Goal: Check status: Check status

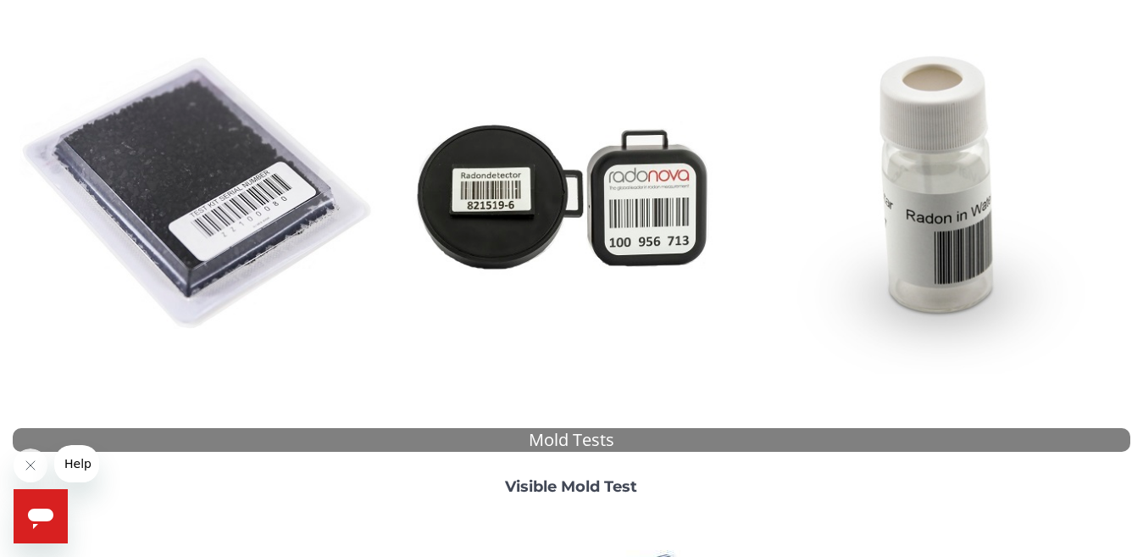
scroll to position [276, 0]
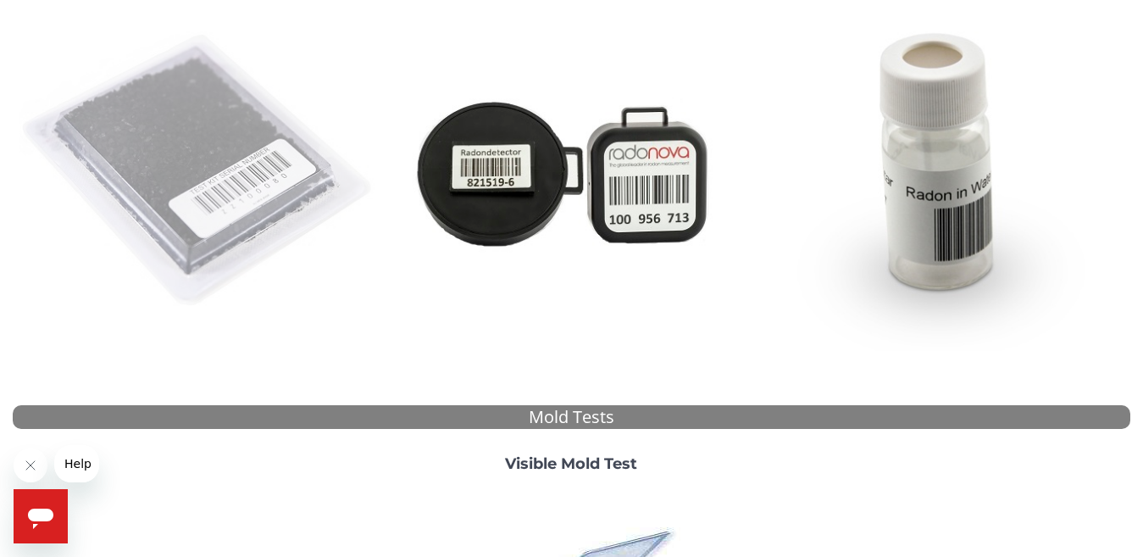
click at [264, 205] on img at bounding box center [198, 171] width 359 height 359
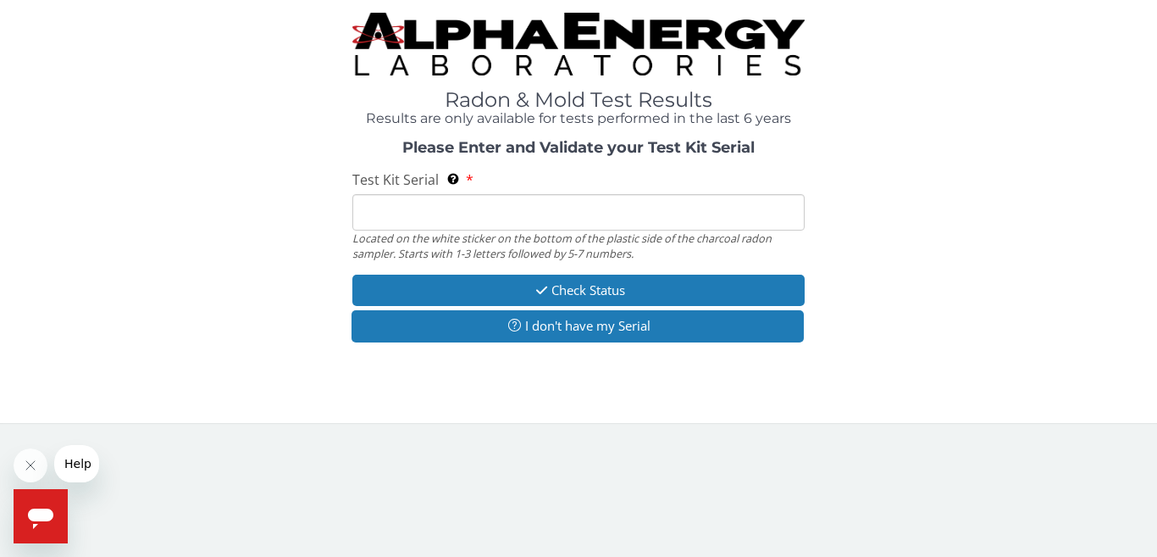
click at [593, 206] on input "Test Kit Serial Located on the white sticker on the bottom of the plastic side …" at bounding box center [578, 212] width 452 height 36
paste input "FE448262"
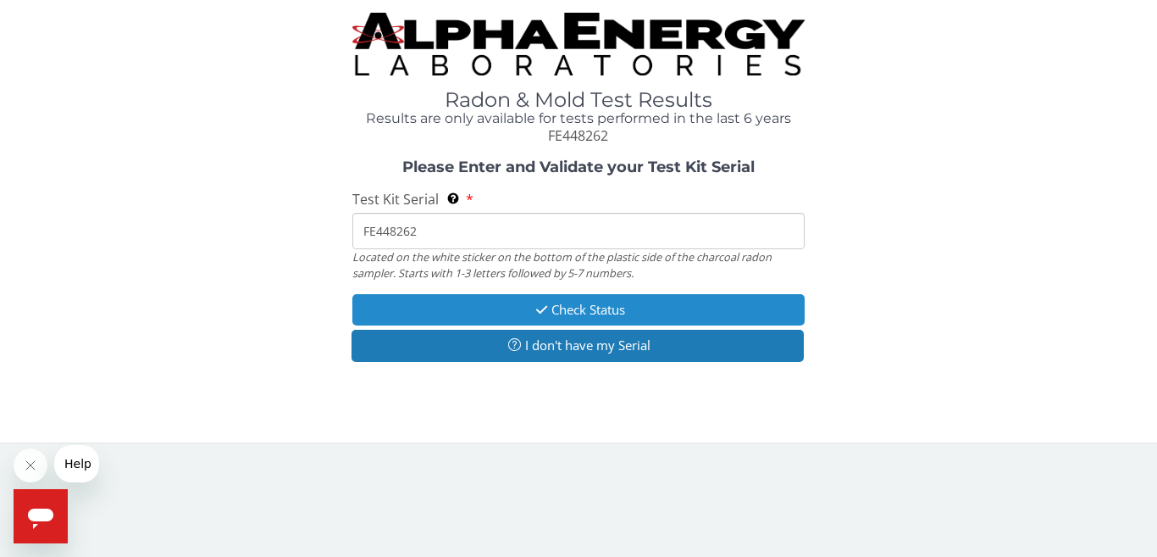
type input "FE448262"
click at [629, 303] on button "Check Status" at bounding box center [578, 309] width 452 height 31
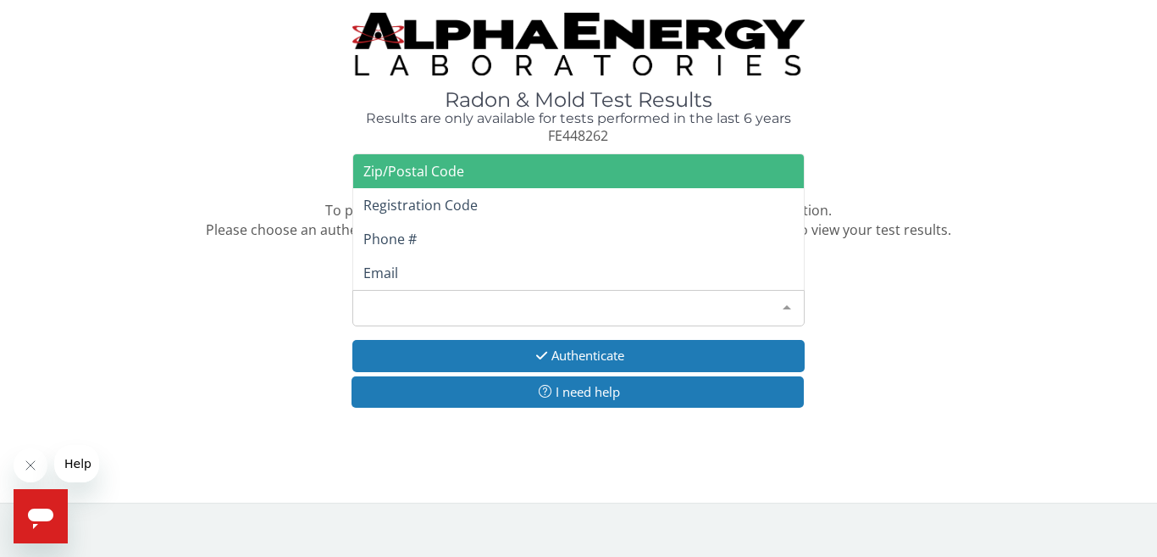
click at [795, 305] on div at bounding box center [787, 307] width 34 height 32
click at [729, 174] on span "Zip/Postal Code" at bounding box center [578, 171] width 451 height 34
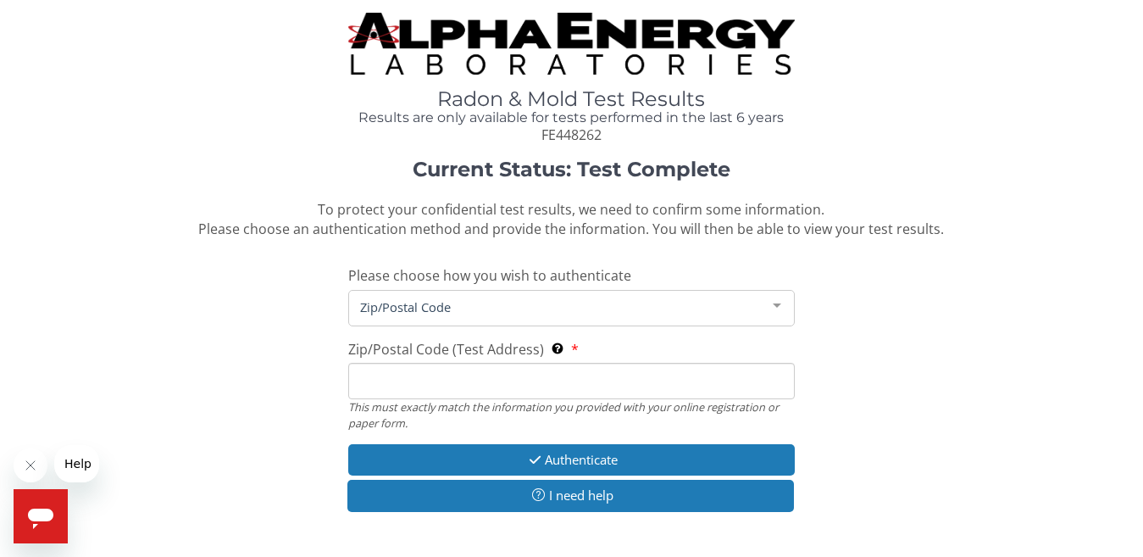
click at [683, 368] on input "Zip/Postal Code (Test Address) This must exactly match the information you prov…" at bounding box center [571, 381] width 447 height 36
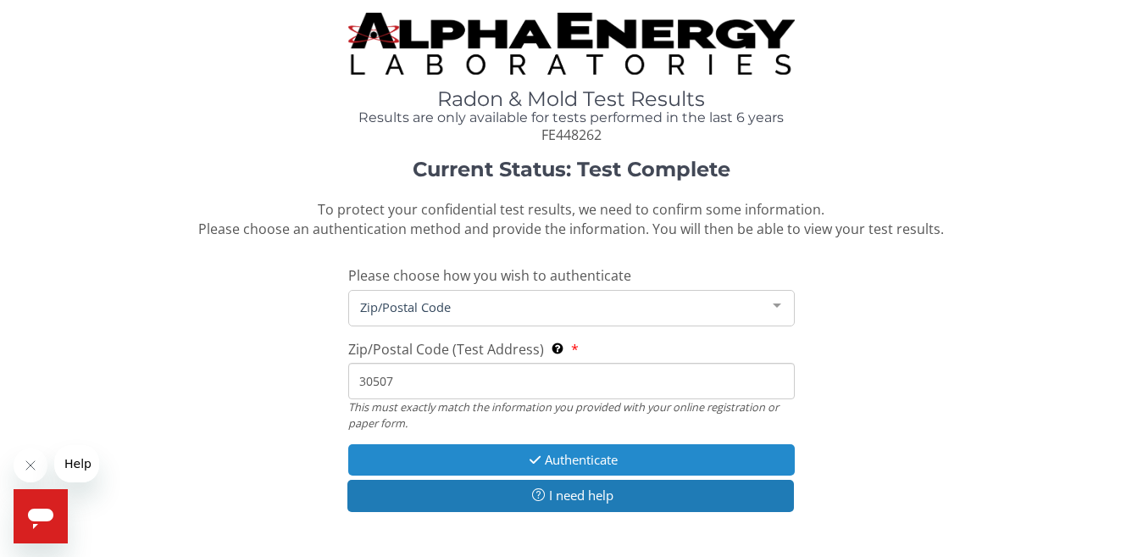
type input "30507"
click at [668, 449] on button "Authenticate" at bounding box center [571, 459] width 447 height 31
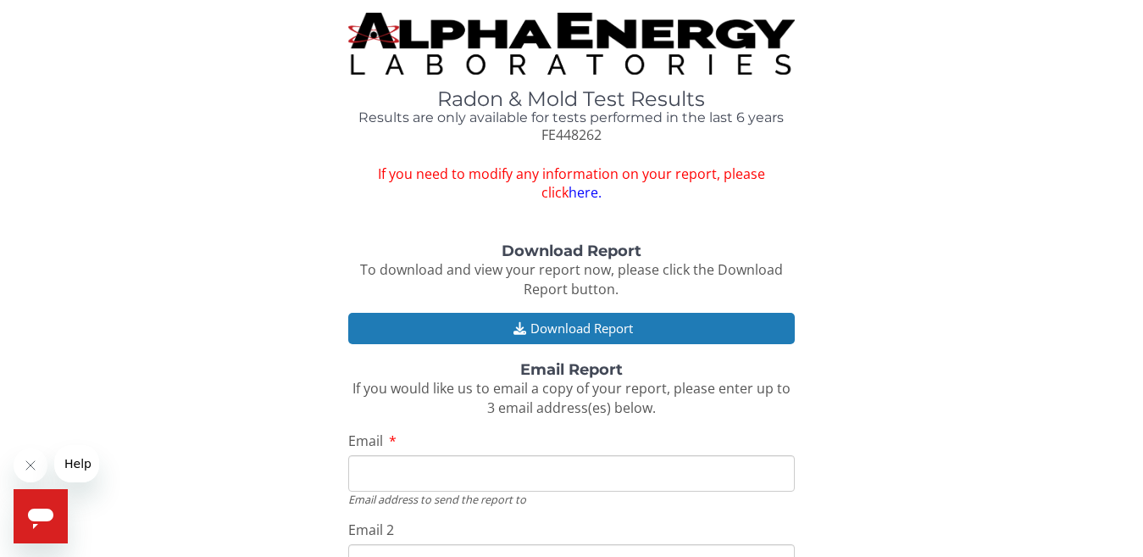
click at [650, 461] on input "Email" at bounding box center [571, 473] width 447 height 36
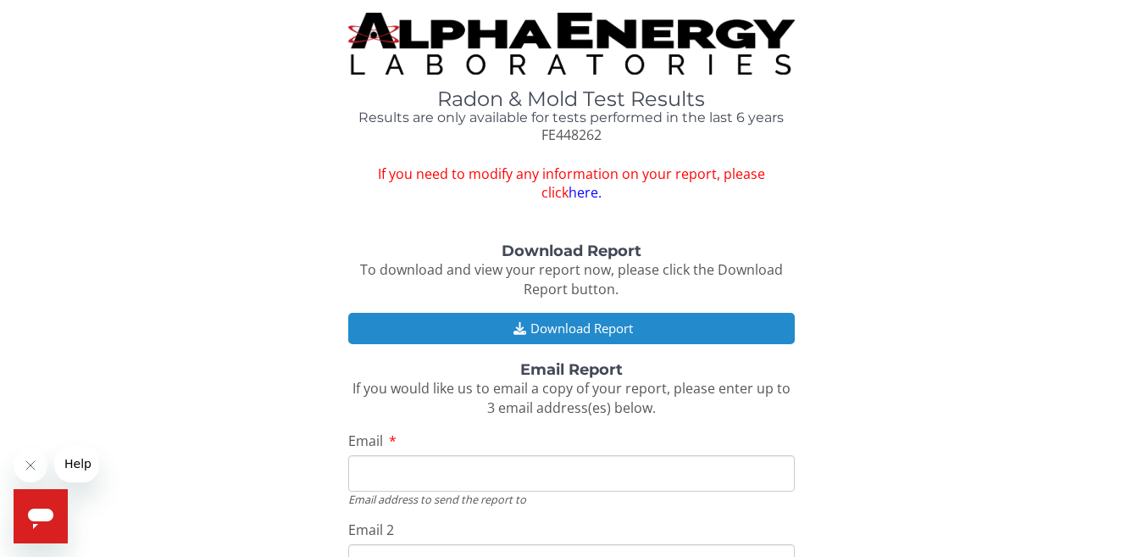
click at [659, 327] on button "Download Report" at bounding box center [571, 328] width 447 height 31
